Goal: Task Accomplishment & Management: Complete application form

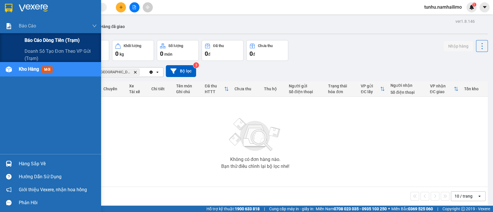
click at [42, 36] on div "Báo cáo dòng tiền (trạm)" at bounding box center [61, 40] width 72 height 14
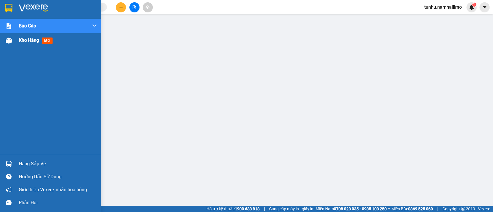
click at [15, 39] on div "Kho hàng mới" at bounding box center [50, 40] width 101 height 14
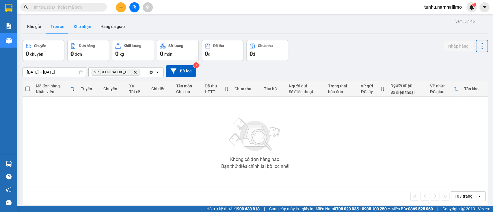
click at [90, 22] on button "Kho nhận" at bounding box center [82, 27] width 27 height 14
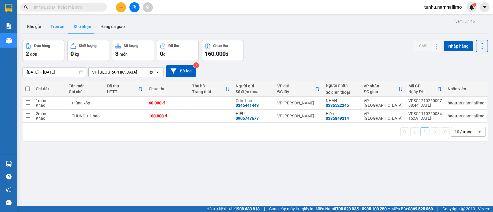
click at [58, 27] on button "Trên xe" at bounding box center [57, 27] width 23 height 14
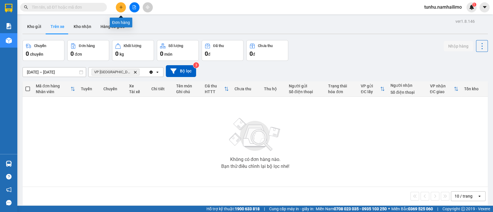
click at [118, 6] on button at bounding box center [121, 7] width 10 height 10
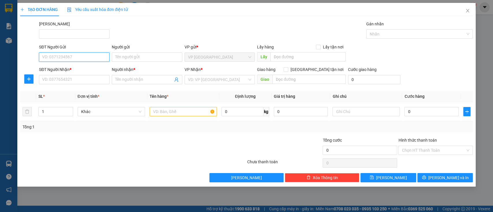
click at [101, 55] on input "SĐT Người Gửi" at bounding box center [74, 57] width 71 height 9
type input "0916823234"
click at [138, 58] on input "Người gửi" at bounding box center [147, 57] width 71 height 9
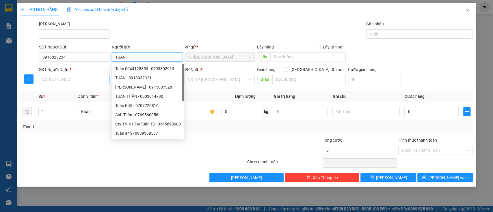
type input "TUẤN"
click at [55, 81] on input "SĐT Người Nhận *" at bounding box center [74, 79] width 71 height 9
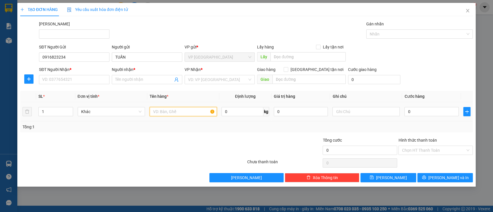
click at [158, 112] on input "text" at bounding box center [183, 111] width 67 height 9
type input "HỘP ĐEN"
click at [134, 80] on input "Người nhận *" at bounding box center [144, 80] width 58 height 6
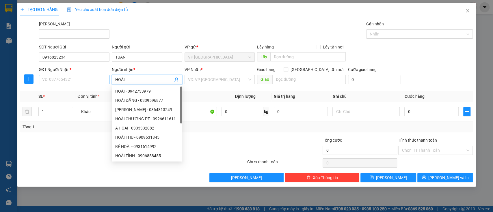
type input "HOÀI"
click at [65, 77] on input "SĐT Người Nhận *" at bounding box center [74, 79] width 71 height 9
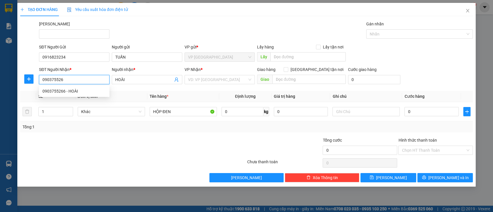
type input "0903755266"
click at [76, 93] on div "0903755266 - HOÀI" at bounding box center [74, 91] width 64 height 6
type input "HOÀI"
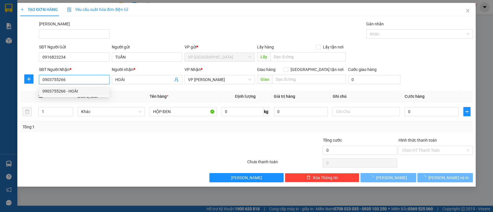
type input "20.000"
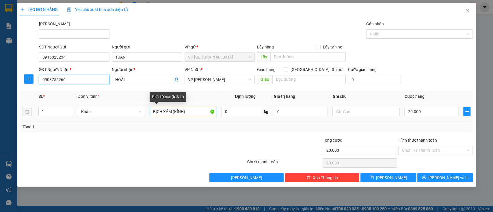
type input "0903755266"
click at [172, 112] on input "BỊCH XÁM (KÍNH)" at bounding box center [183, 111] width 67 height 9
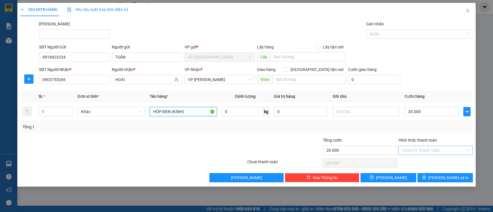
type input "HỘP ĐEN (KÍNH)"
click at [413, 151] on input "Hình thức thanh toán" at bounding box center [434, 150] width 64 height 9
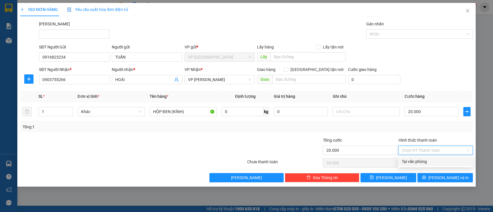
click at [416, 161] on div "Tại văn phòng" at bounding box center [436, 162] width 68 height 6
type input "0"
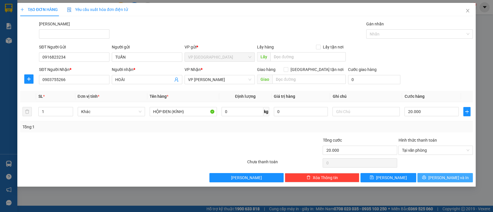
click at [426, 177] on icon "printer" at bounding box center [424, 178] width 4 height 4
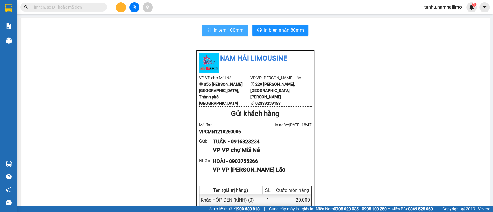
click at [220, 27] on span "In tem 100mm" at bounding box center [229, 30] width 30 height 7
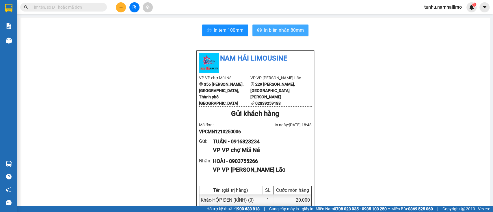
click at [297, 31] on span "In biên nhận 80mm" at bounding box center [284, 30] width 40 height 7
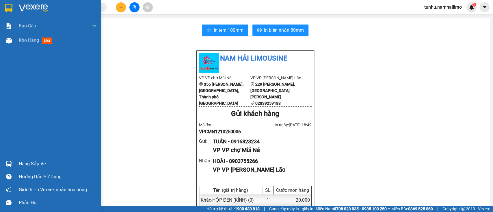
click at [35, 64] on div "Báo cáo Báo cáo dòng tiền (trạm) Doanh số tạo đơn theo VP gửi (trạm) Kho hàng m…" at bounding box center [50, 87] width 101 height 136
click at [40, 43] on div "Kho hàng mới" at bounding box center [37, 40] width 36 height 7
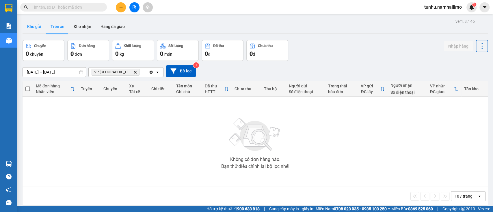
click at [37, 23] on button "Kho gửi" at bounding box center [34, 27] width 23 height 14
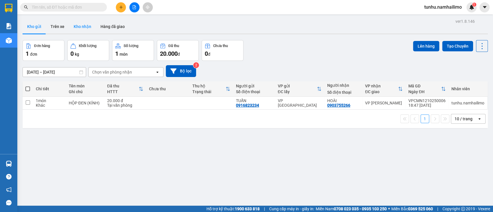
click at [80, 25] on button "Kho nhận" at bounding box center [82, 27] width 27 height 14
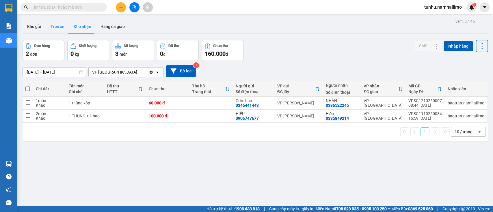
click at [59, 25] on button "Trên xe" at bounding box center [57, 27] width 23 height 14
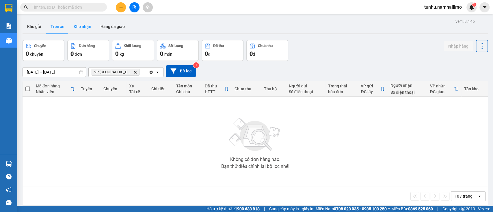
click at [81, 25] on button "Kho nhận" at bounding box center [82, 27] width 27 height 14
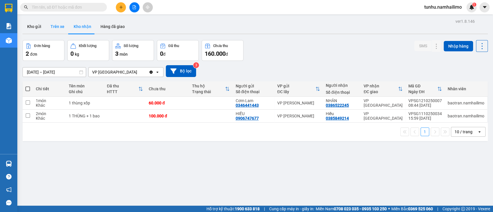
click at [65, 26] on button "Trên xe" at bounding box center [57, 27] width 23 height 14
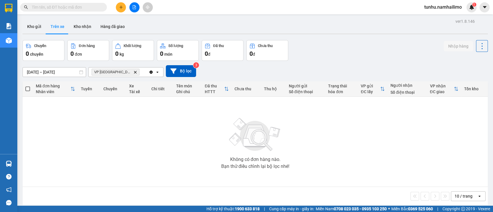
click at [55, 26] on button "Trên xe" at bounding box center [57, 27] width 23 height 14
click at [85, 26] on button "Kho nhận" at bounding box center [82, 27] width 27 height 14
